Goal: Information Seeking & Learning: Learn about a topic

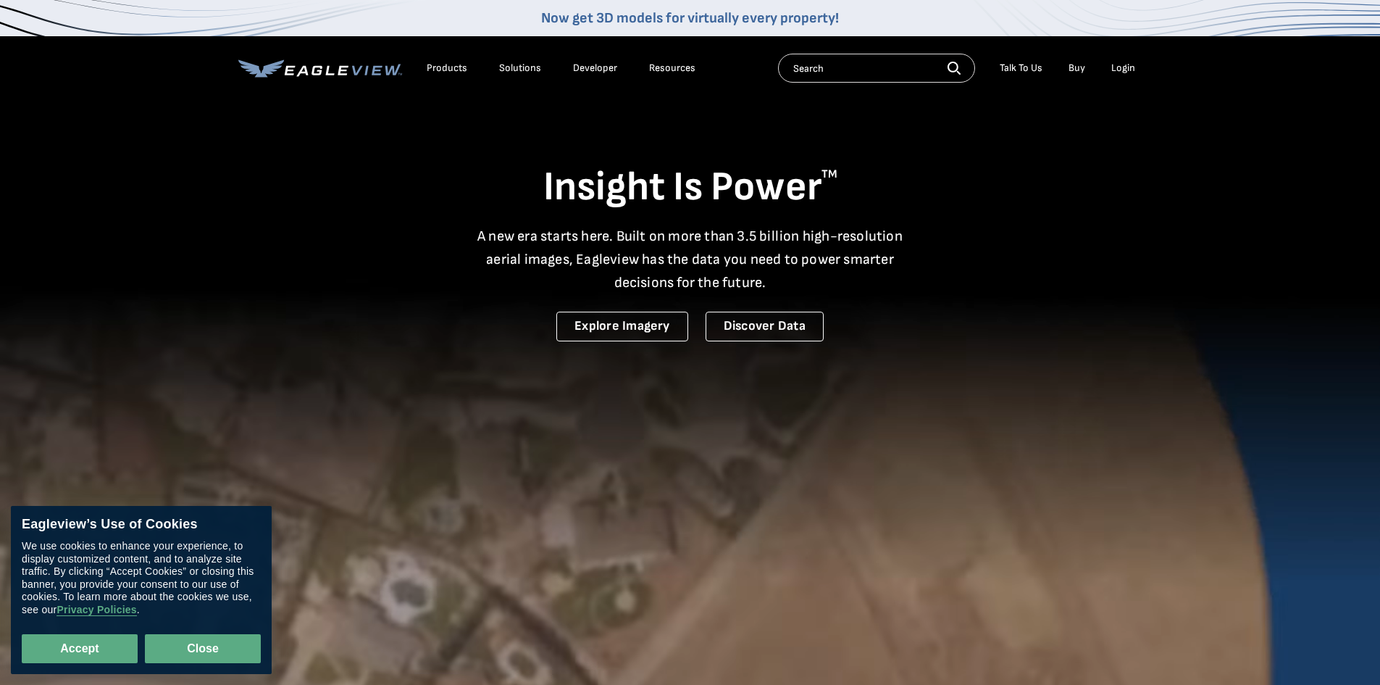
click at [200, 646] on button "Close" at bounding box center [203, 648] width 116 height 29
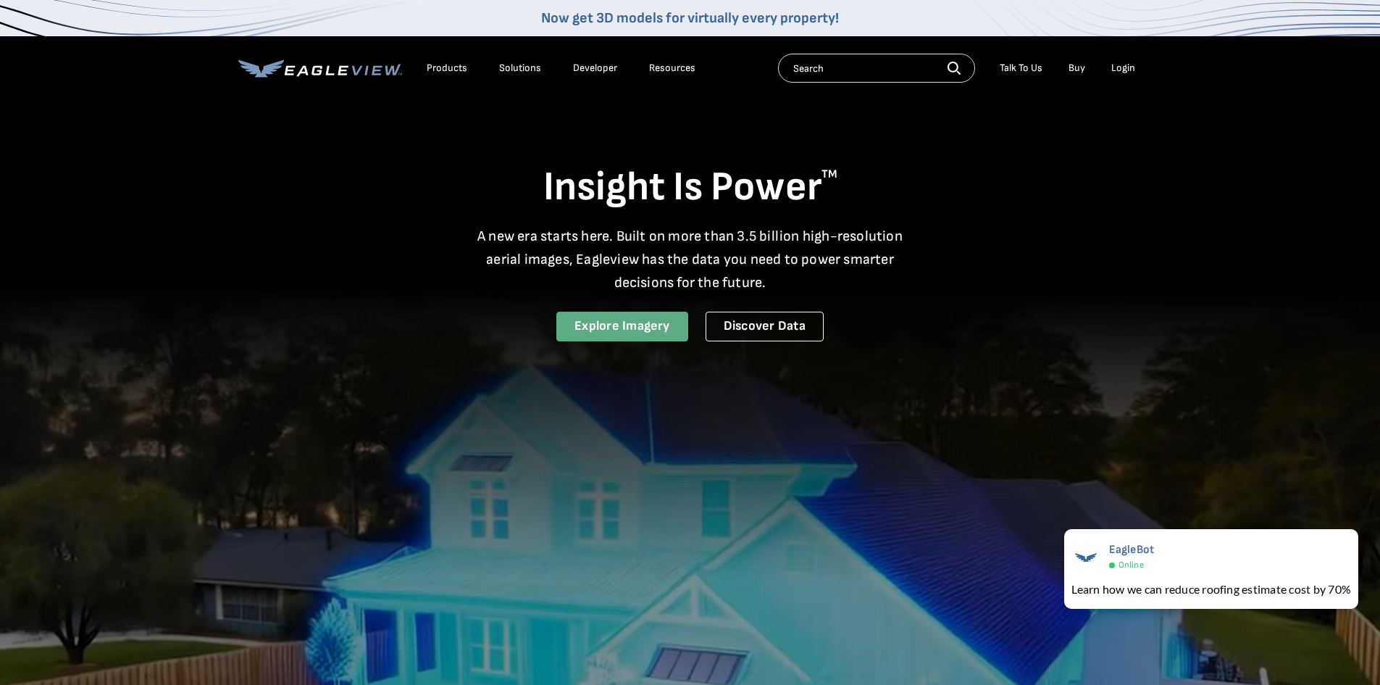
click at [611, 332] on link "Explore Imagery" at bounding box center [622, 327] width 132 height 30
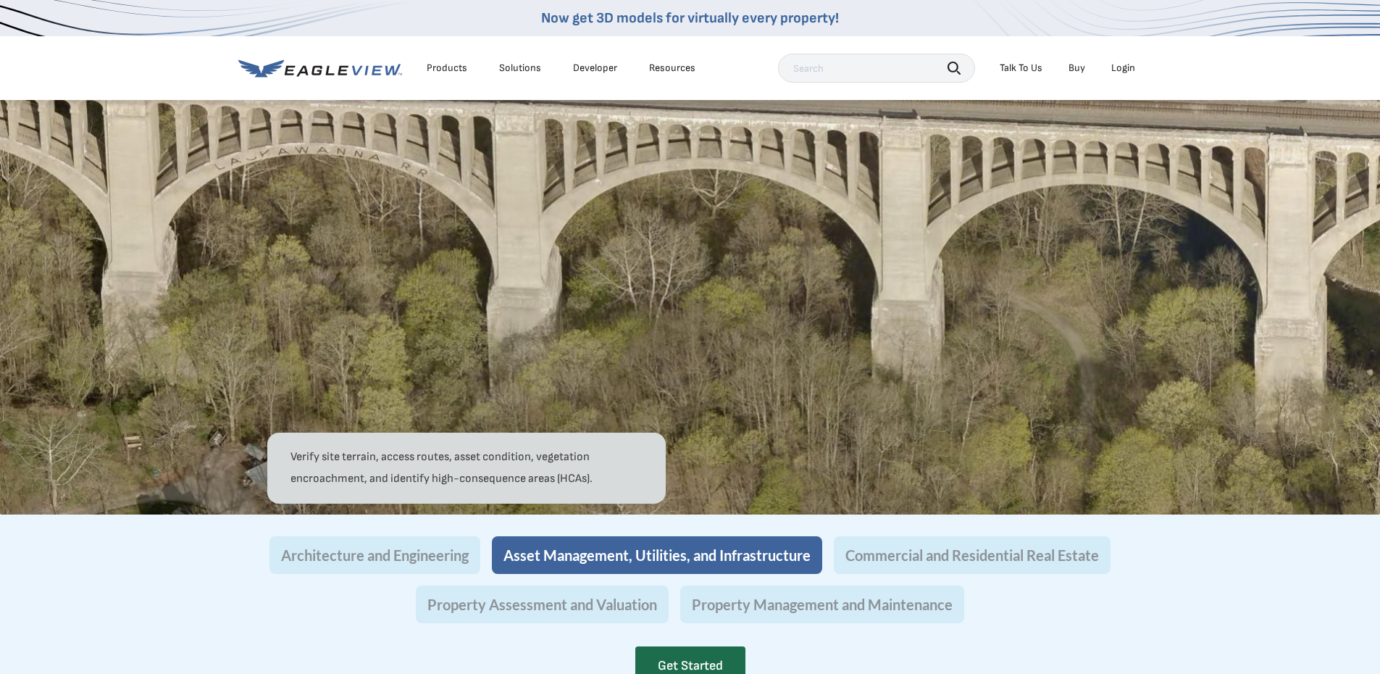
scroll to position [1087, 0]
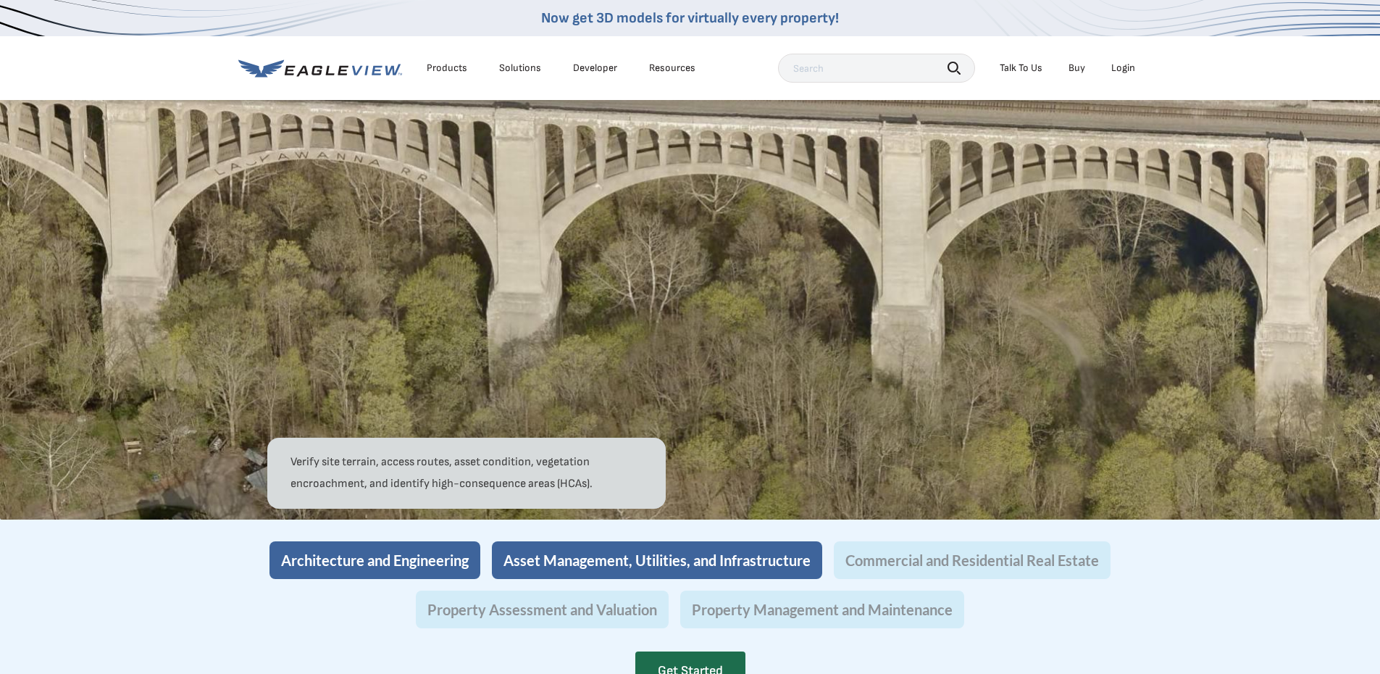
click at [356, 579] on button "Architecture and Engineering" at bounding box center [374, 560] width 211 height 38
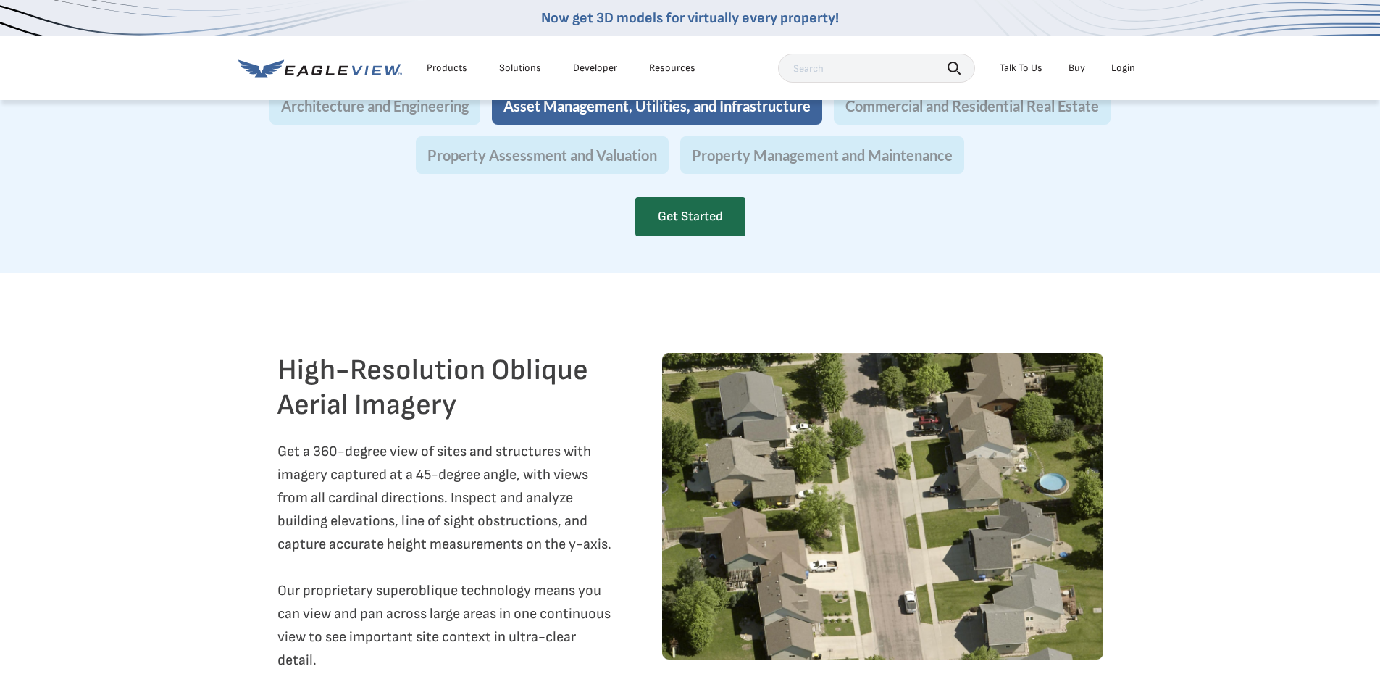
scroll to position [1521, 0]
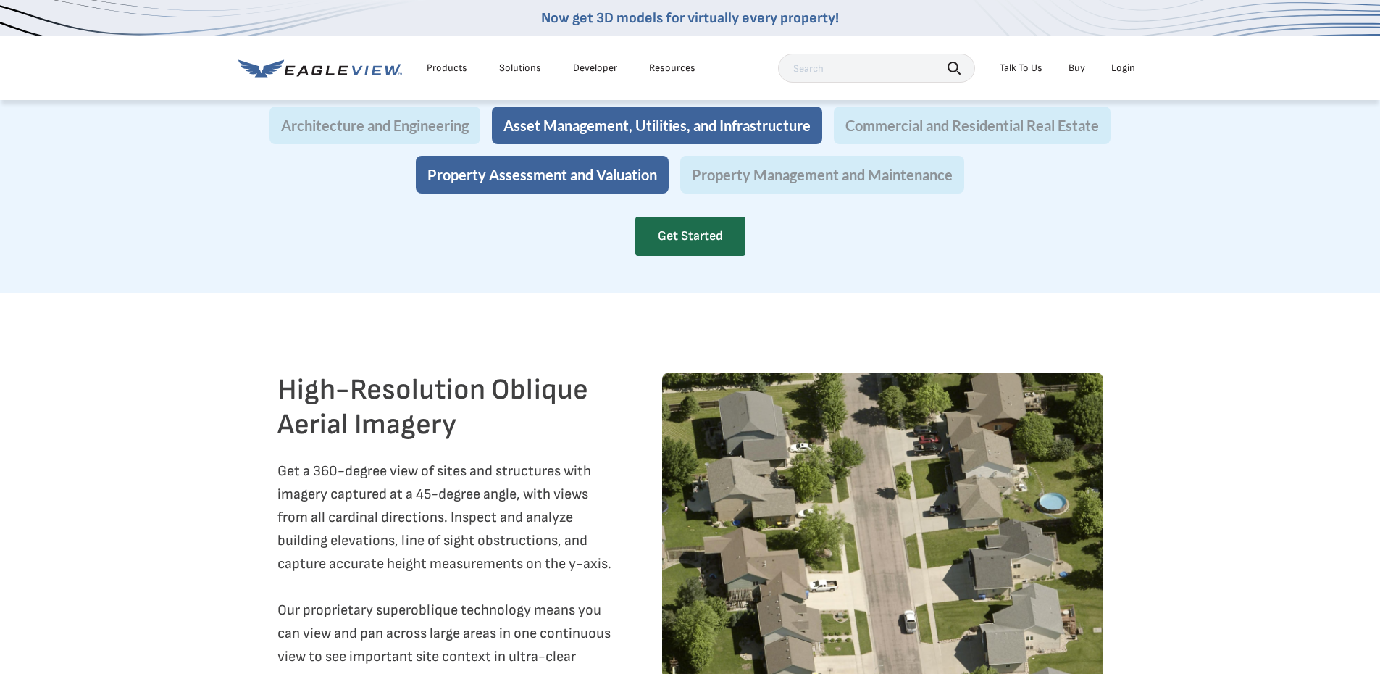
click at [573, 193] on button "Property Assessment and Valuation" at bounding box center [542, 175] width 253 height 38
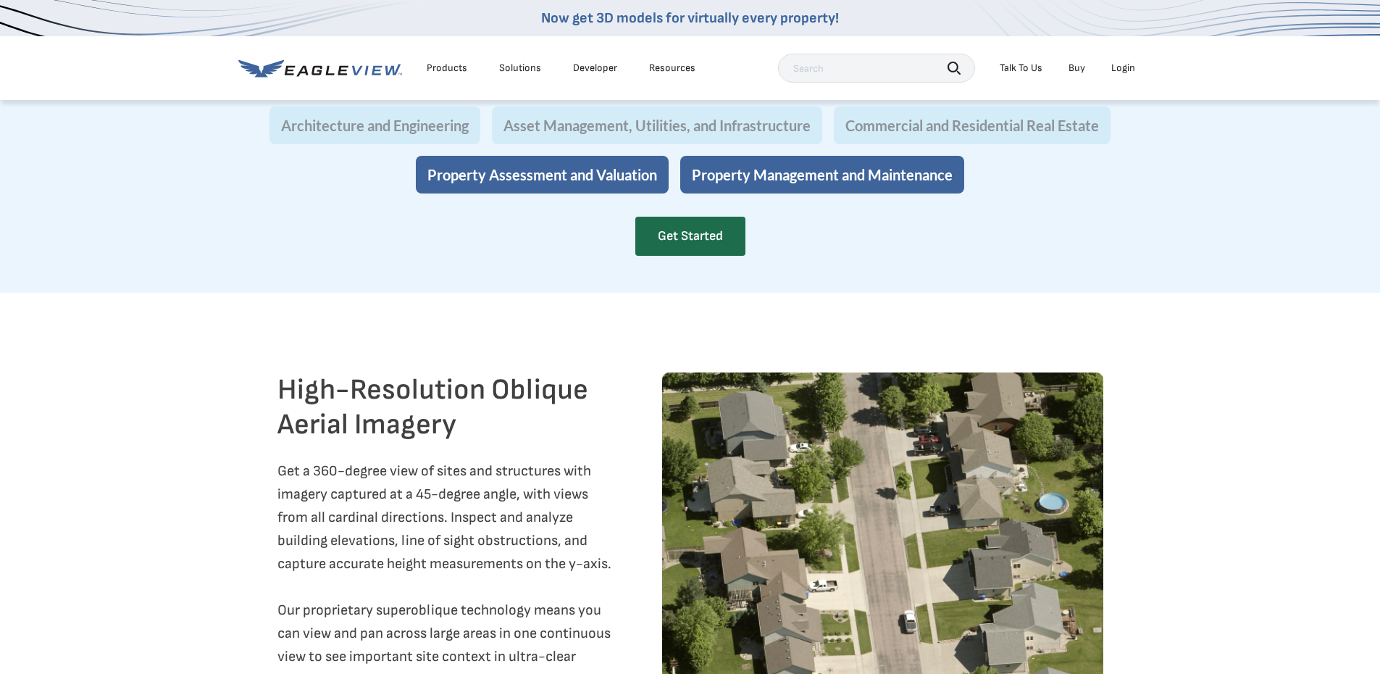
click at [879, 193] on button "Property Management and Maintenance" at bounding box center [822, 175] width 284 height 38
